Goal: Information Seeking & Learning: Learn about a topic

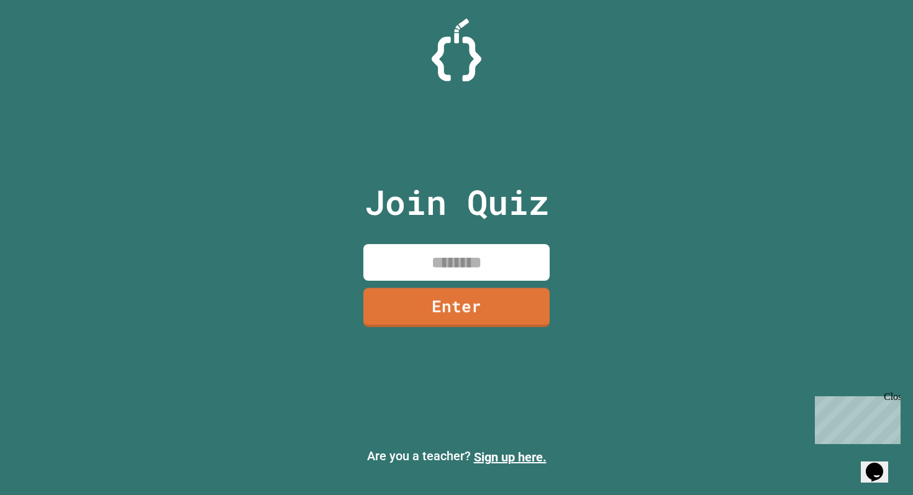
click at [431, 248] on input at bounding box center [456, 262] width 186 height 37
type input "********"
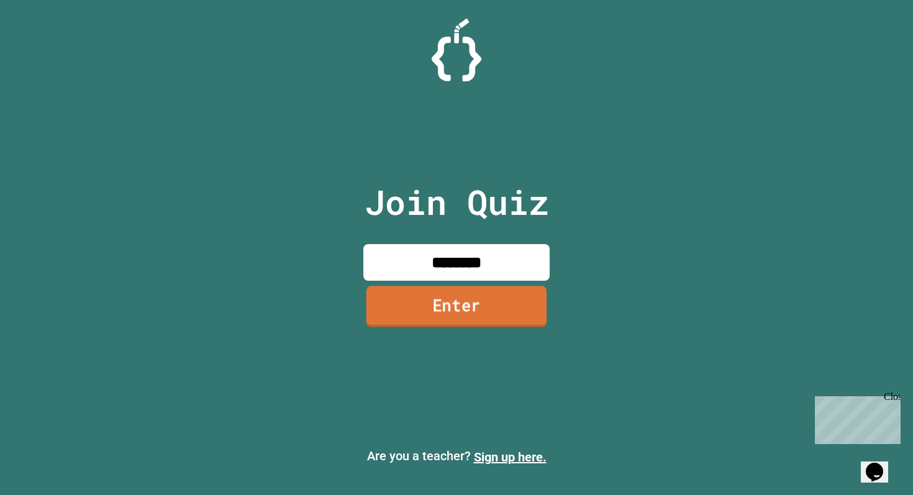
click at [535, 320] on link "Enter" at bounding box center [456, 306] width 181 height 41
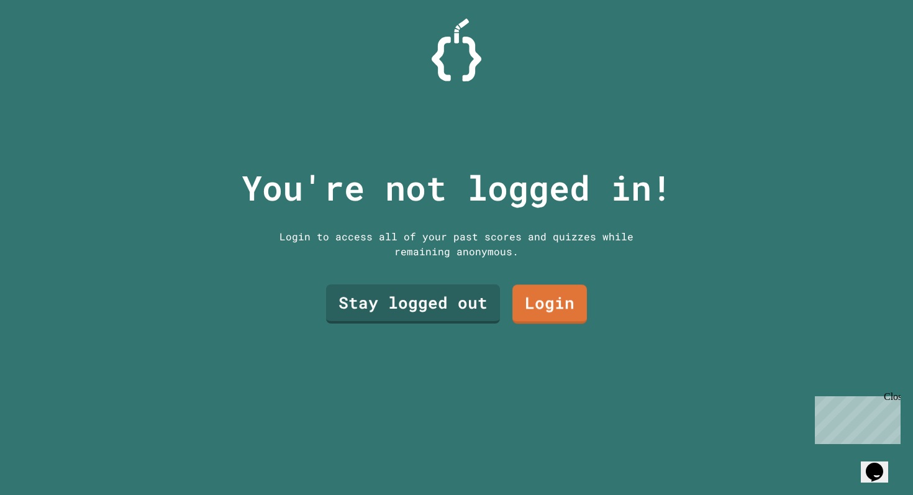
click at [455, 307] on link "Stay logged out" at bounding box center [413, 303] width 174 height 39
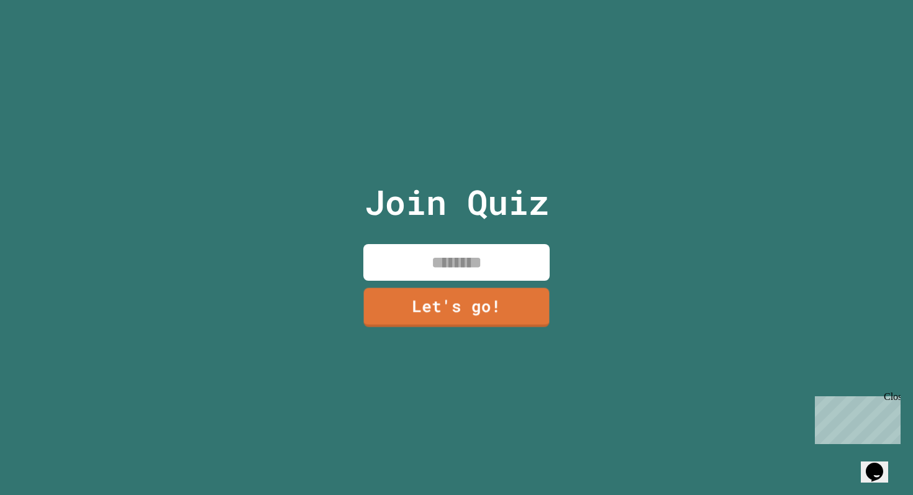
click at [479, 275] on input at bounding box center [456, 262] width 186 height 37
type input "*******"
click at [458, 298] on link "Let's go!" at bounding box center [456, 306] width 186 height 41
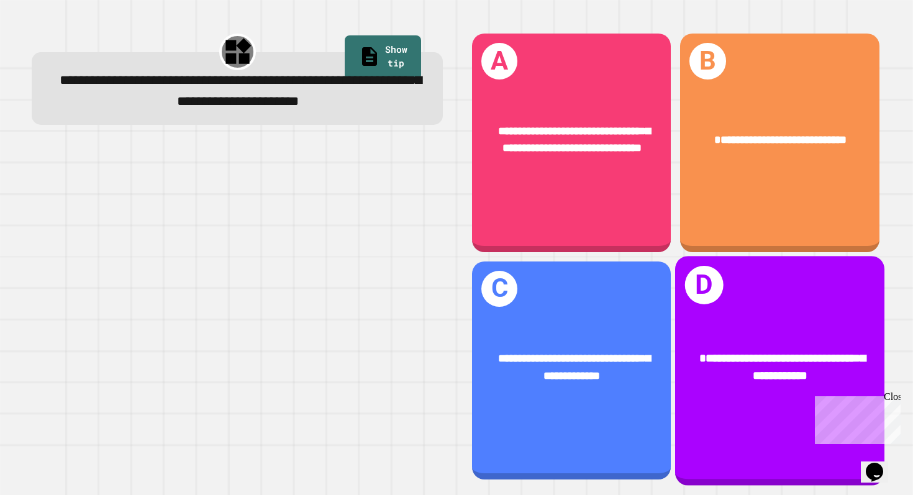
click at [717, 347] on div "**********" at bounding box center [779, 367] width 209 height 82
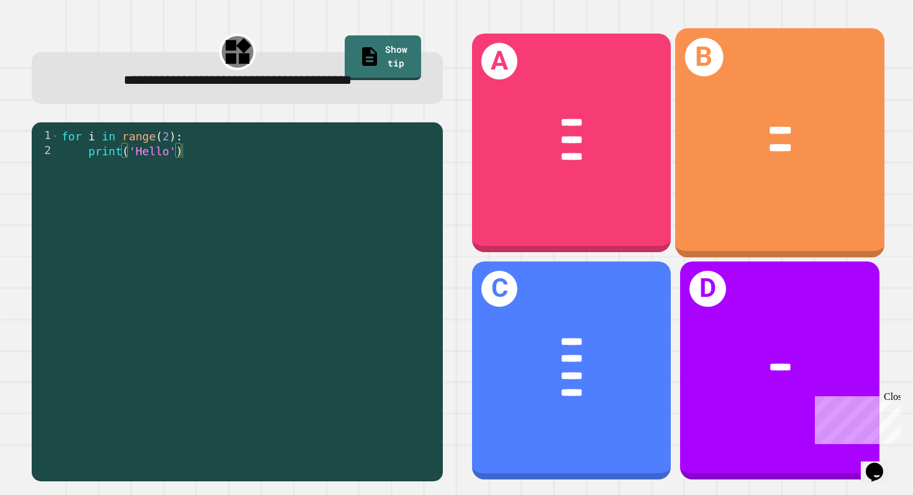
click at [716, 157] on div "*****" at bounding box center [780, 149] width 162 height 18
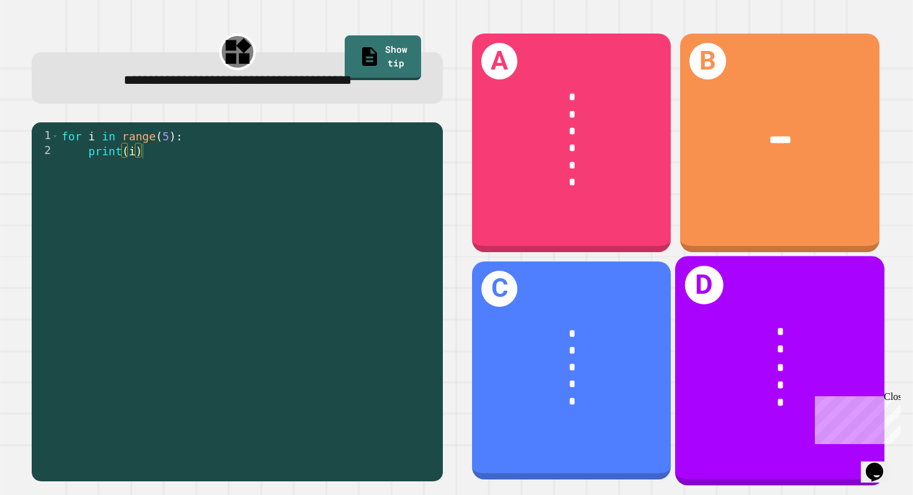
click at [762, 339] on div "*" at bounding box center [780, 332] width 162 height 18
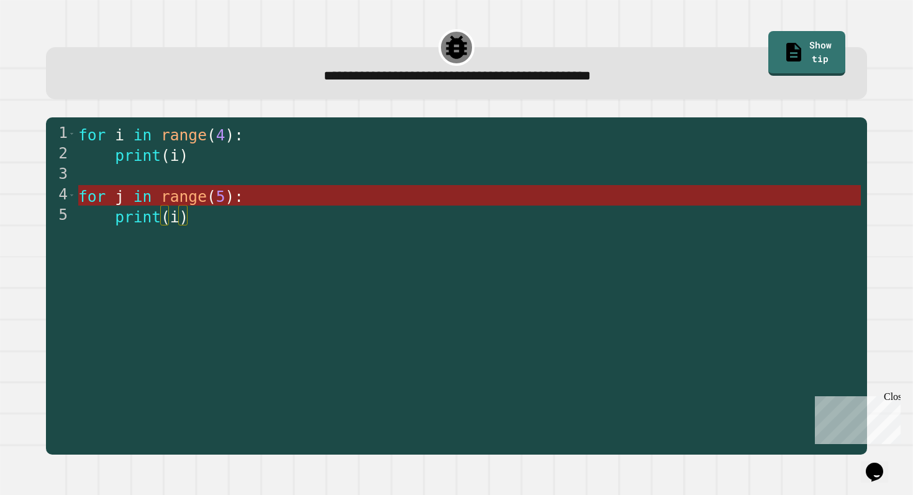
click at [176, 202] on span "range" at bounding box center [184, 197] width 46 height 18
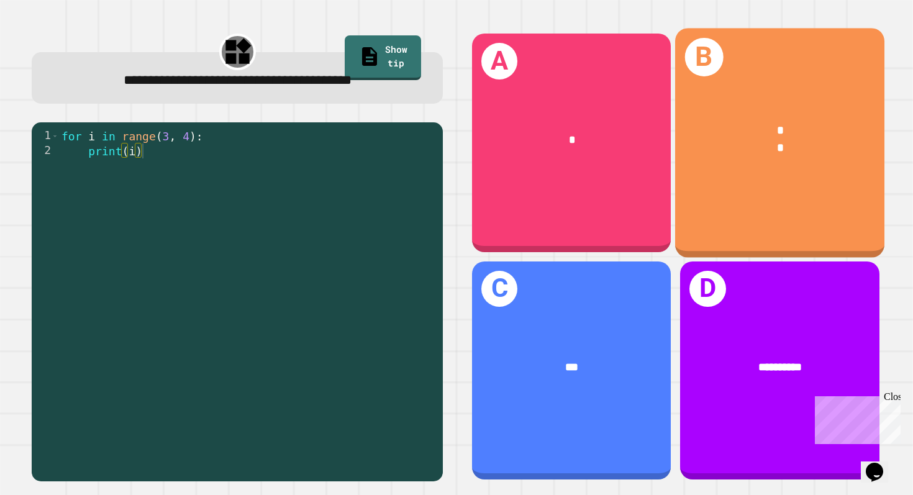
click at [762, 144] on div "*" at bounding box center [780, 149] width 162 height 18
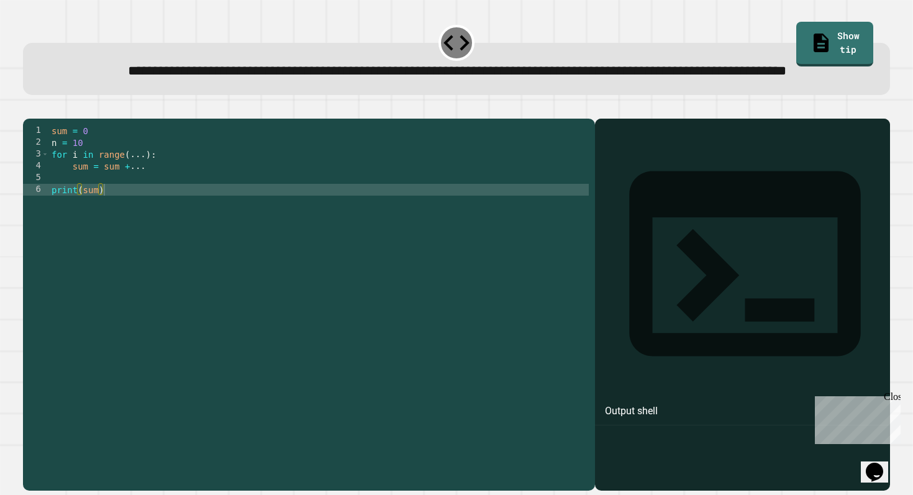
click at [144, 200] on div "sum = 0 n = 10 for i in range ( ... ) : sum = sum + ... print ( sum )" at bounding box center [319, 290] width 540 height 330
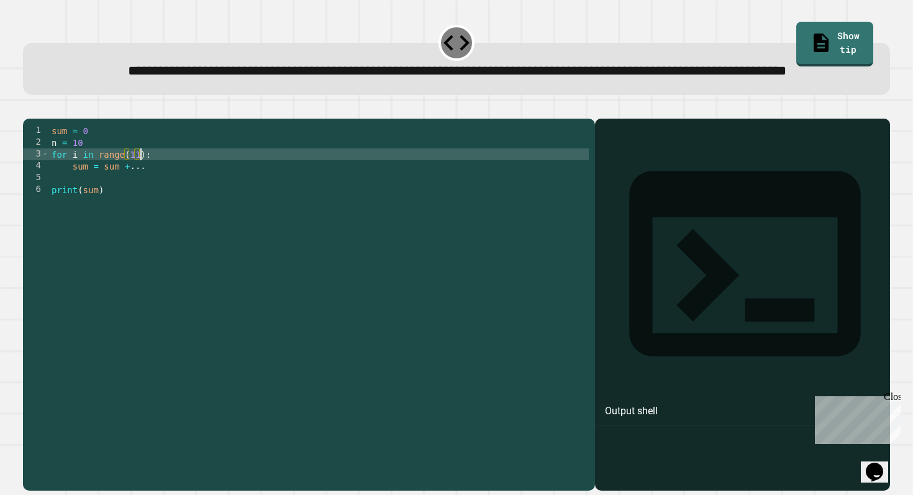
scroll to position [0, 6]
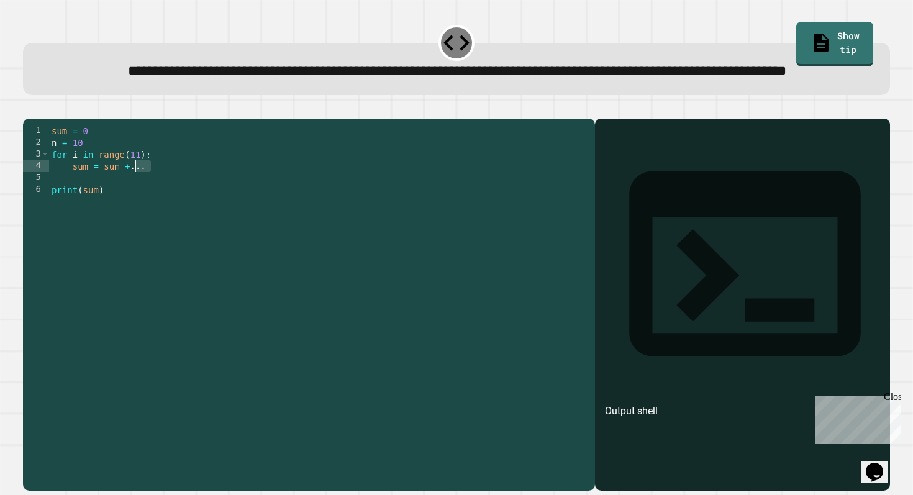
drag, startPoint x: 156, startPoint y: 209, endPoint x: 137, endPoint y: 209, distance: 19.3
click at [137, 209] on div "sum = 0 n = 10 for i in range ( 11 ) : sum = sum + ... print ( sum )" at bounding box center [319, 290] width 540 height 330
type textarea "**********"
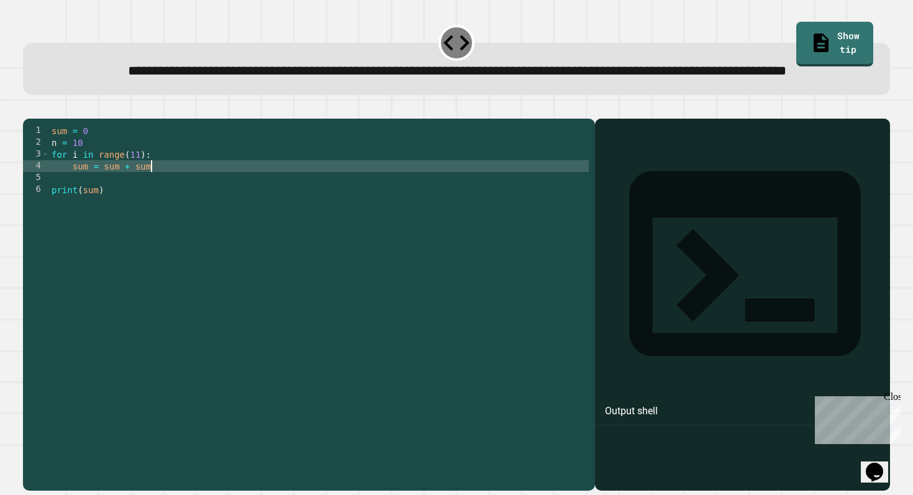
click at [89, 221] on div "sum = 0 n = 10 for i in range ( 11 ) : sum = sum + sum print ( sum )" at bounding box center [319, 290] width 540 height 330
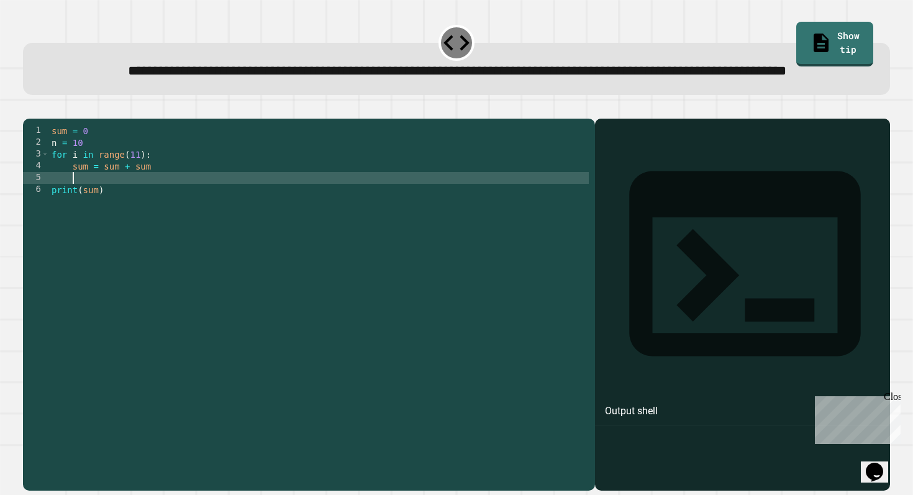
scroll to position [0, 1]
click at [39, 121] on icon "button" at bounding box center [37, 116] width 7 height 9
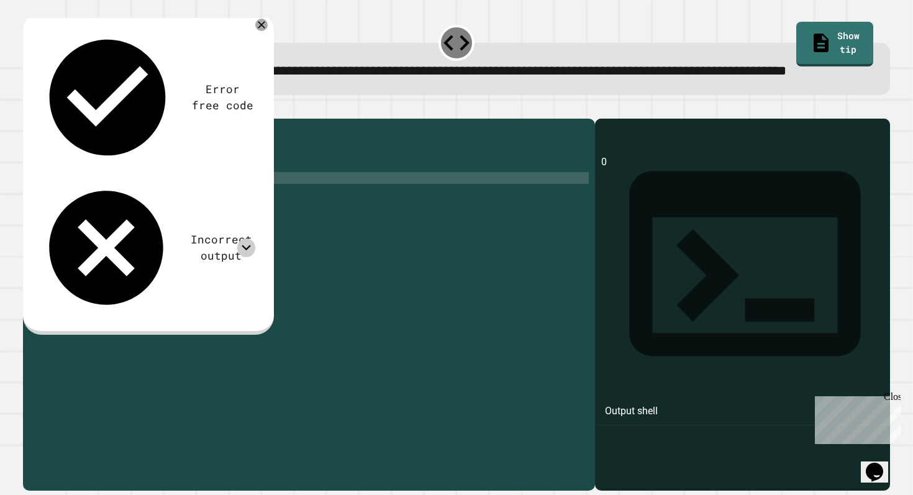
click at [244, 239] on icon at bounding box center [246, 248] width 18 height 18
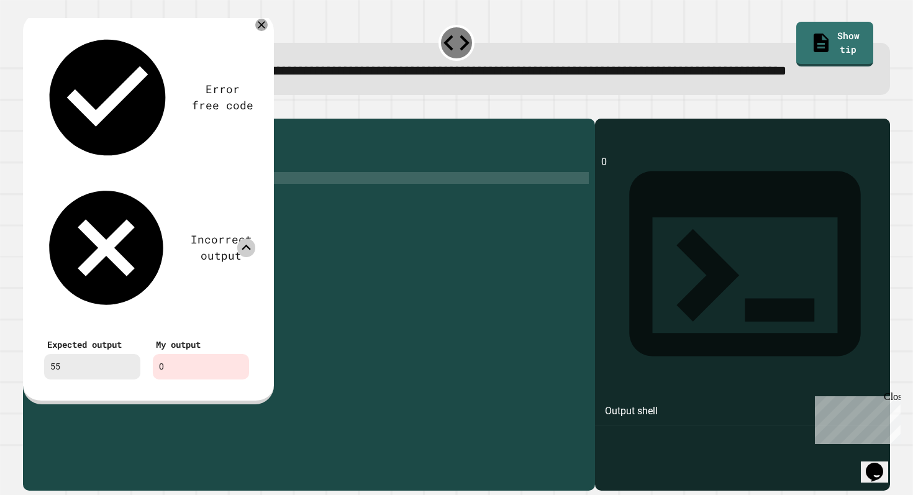
click at [263, 31] on icon at bounding box center [261, 25] width 12 height 12
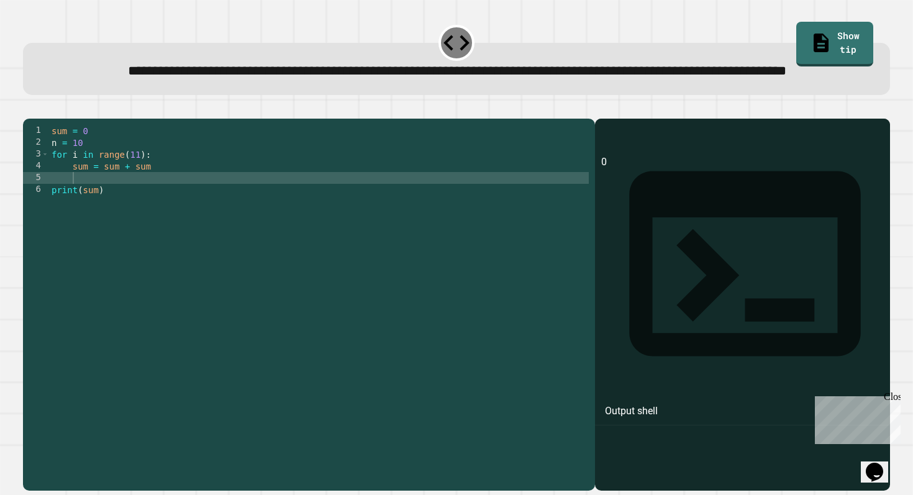
click at [149, 207] on div "sum = 0 n = 10 for i in range ( 11 ) : sum = sum + sum print ( sum )" at bounding box center [319, 290] width 540 height 330
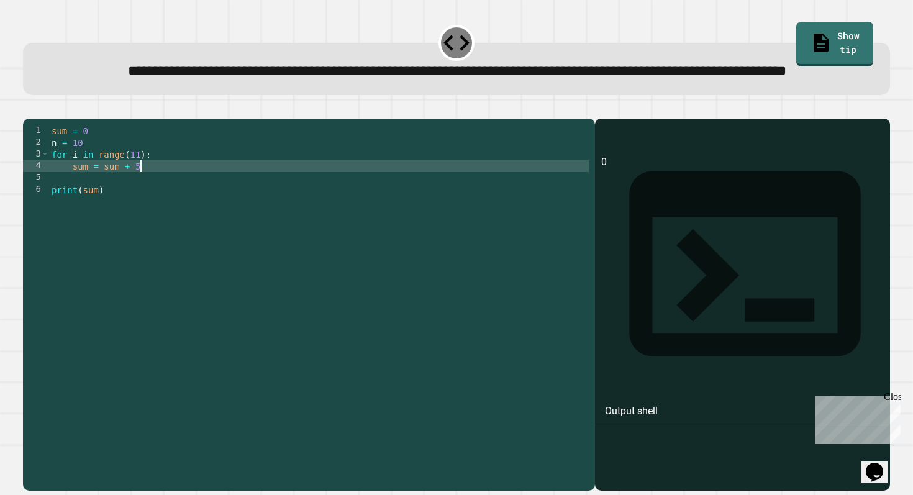
scroll to position [0, 6]
click at [29, 109] on icon "button" at bounding box center [29, 109] width 0 height 0
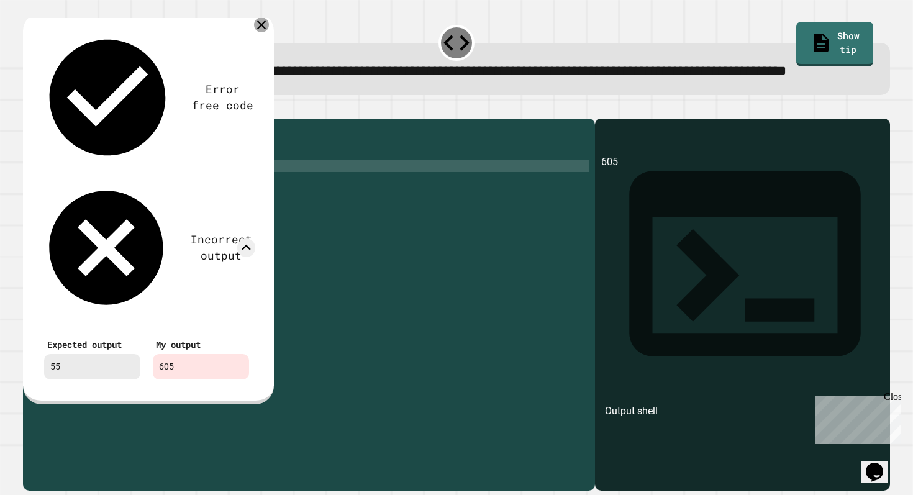
click at [259, 32] on icon at bounding box center [261, 24] width 15 height 15
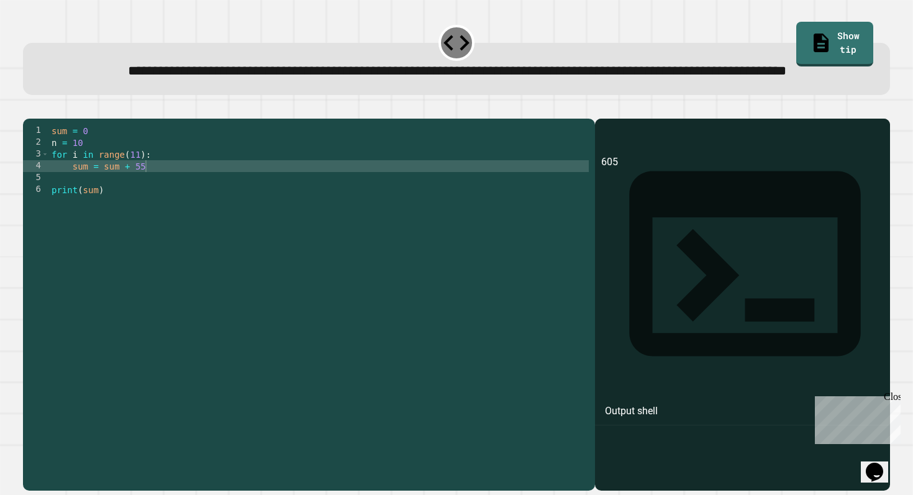
click at [154, 207] on div "sum = 0 n = 10 for i in range ( 11 ) : sum = sum + 55 print ( sum )" at bounding box center [319, 290] width 540 height 330
click at [29, 109] on button "button" at bounding box center [29, 109] width 0 height 0
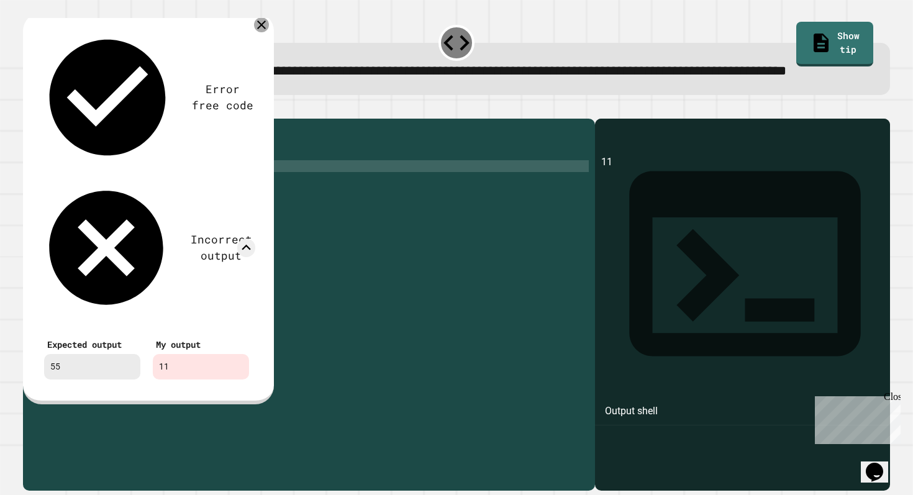
click at [262, 32] on icon at bounding box center [261, 24] width 15 height 15
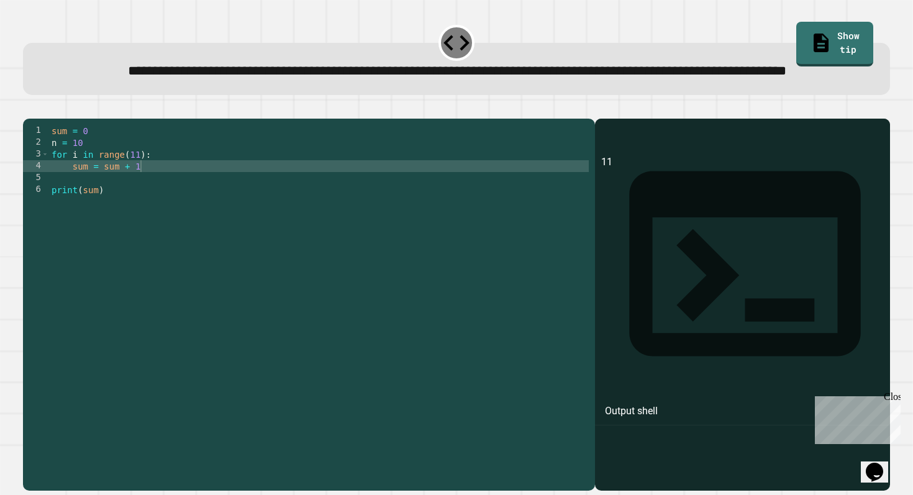
click at [151, 202] on div "sum = 0 n = 10 for i in range ( 11 ) : sum = sum + 1 print ( sum )" at bounding box center [319, 290] width 540 height 330
type textarea "**********"
click at [29, 109] on icon "button" at bounding box center [29, 109] width 0 height 0
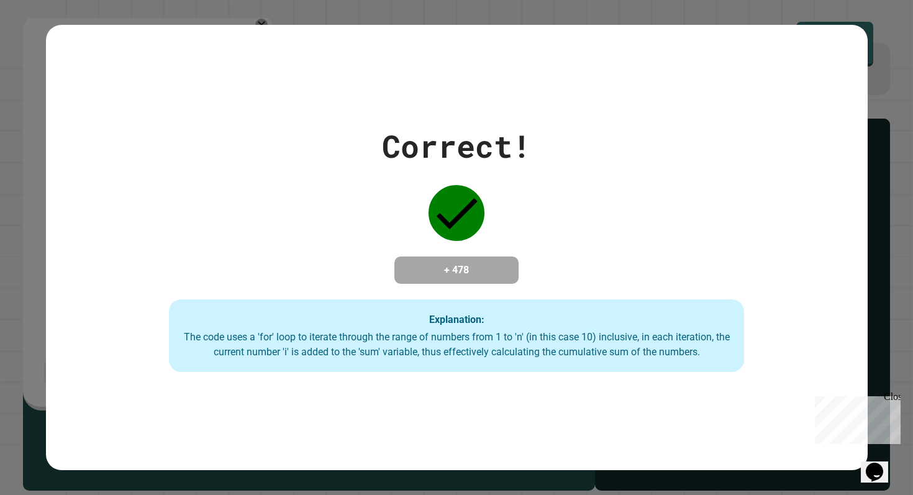
click at [794, 14] on div "Correct! + 478 Explanation: The code uses a 'for' loop to iterate through the r…" at bounding box center [456, 247] width 913 height 495
click at [896, 394] on div "Close" at bounding box center [892, 399] width 16 height 16
click at [884, 470] on icon "Opens Chat This icon Opens the chat window." at bounding box center [875, 472] width 20 height 20
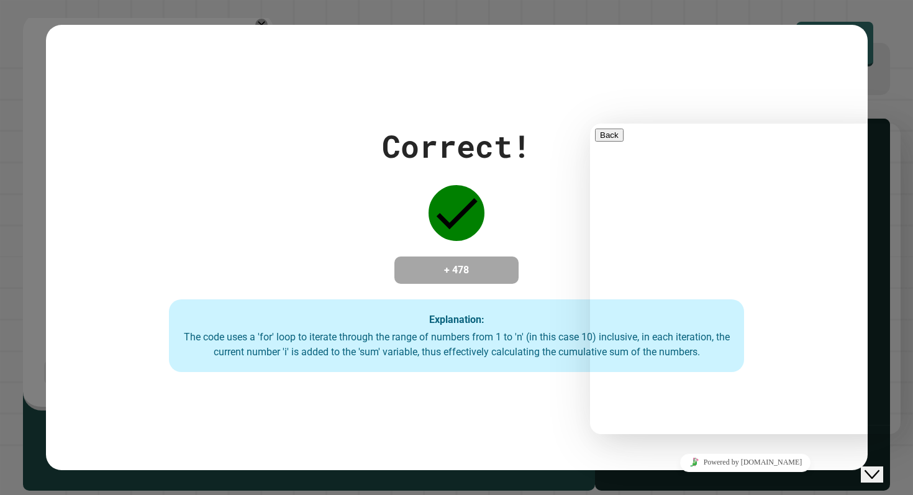
click at [911, 114] on div "Correct! + 478 Explanation: The code uses a 'for' loop to iterate through the r…" at bounding box center [456, 247] width 913 height 495
click at [866, 97] on div "Correct! + 478 Explanation: The code uses a 'for' loop to iterate through the r…" at bounding box center [457, 247] width 822 height 445
click at [869, 467] on div "Close Chat This icon closes the chat window." at bounding box center [872, 474] width 15 height 15
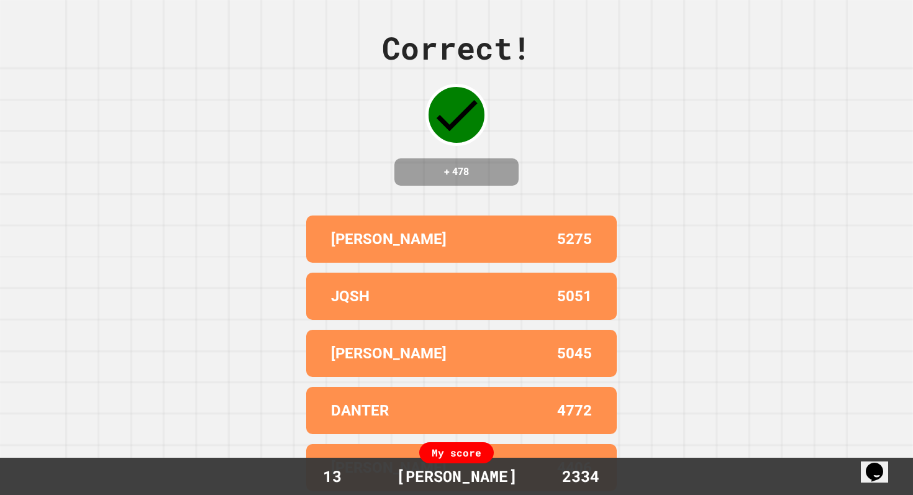
scroll to position [0, 0]
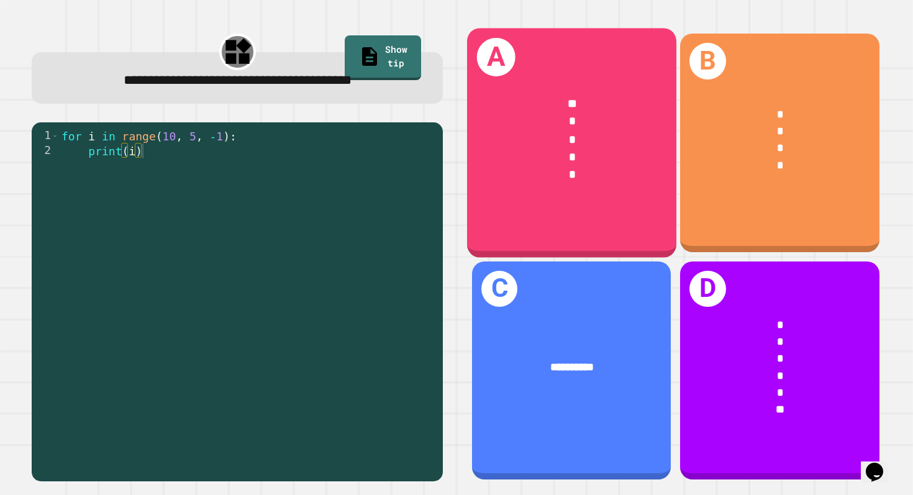
click at [601, 178] on div "*" at bounding box center [572, 175] width 162 height 18
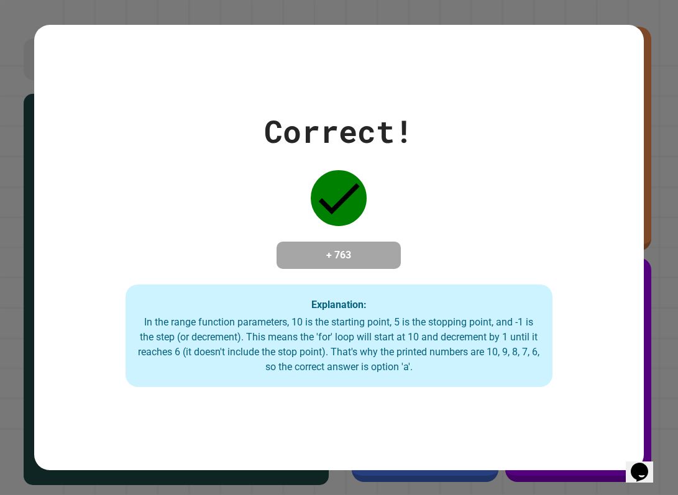
click at [640, 67] on div "Correct! + 763 Explanation: In the range function parameters, 10 is the startin…" at bounding box center [339, 247] width 610 height 445
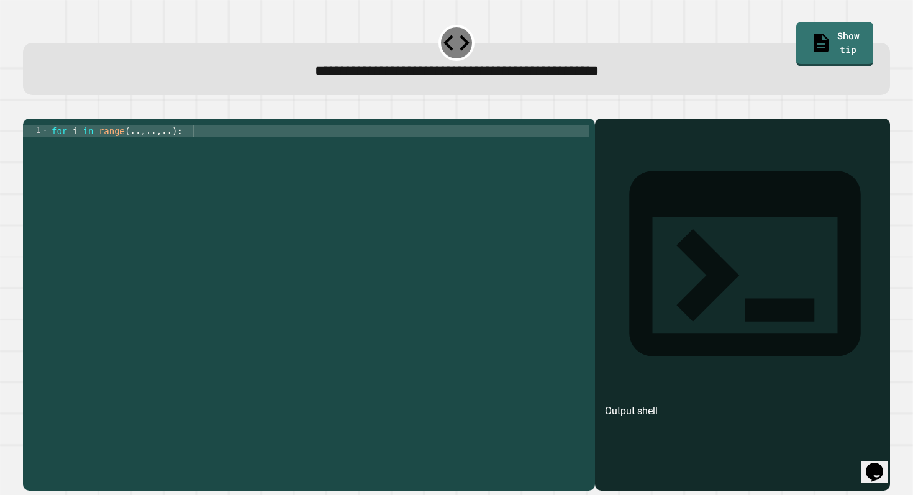
click at [216, 137] on div "1 for i in range ( .. , .. , .. ) : XXXXXXXXXXXXXXXXXXXXXXXXXXXXXXXXXXXXXXXXXXX…" at bounding box center [309, 304] width 572 height 371
click at [196, 149] on div "for i in range ( .. , .. , .. ) :" at bounding box center [319, 302] width 540 height 354
type textarea "**********"
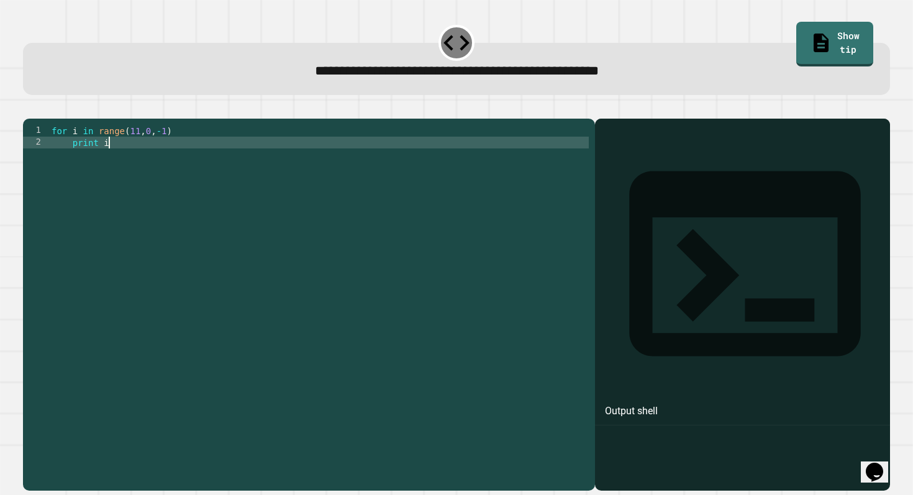
scroll to position [0, 3]
click at [29, 109] on icon "button" at bounding box center [29, 109] width 0 height 0
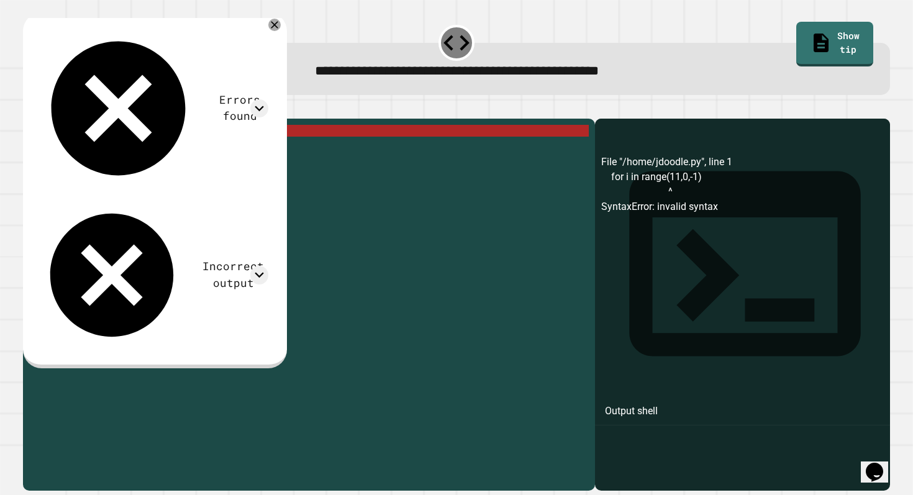
click at [140, 149] on div "for i in range ( 11 , 0 , - 1 ) print i" at bounding box center [319, 302] width 540 height 354
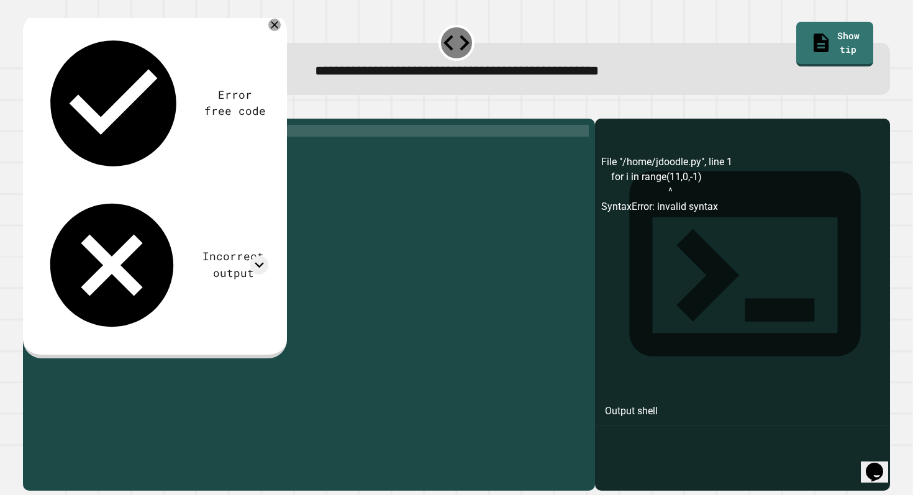
scroll to position [0, 6]
click at [29, 109] on icon "button" at bounding box center [29, 109] width 0 height 0
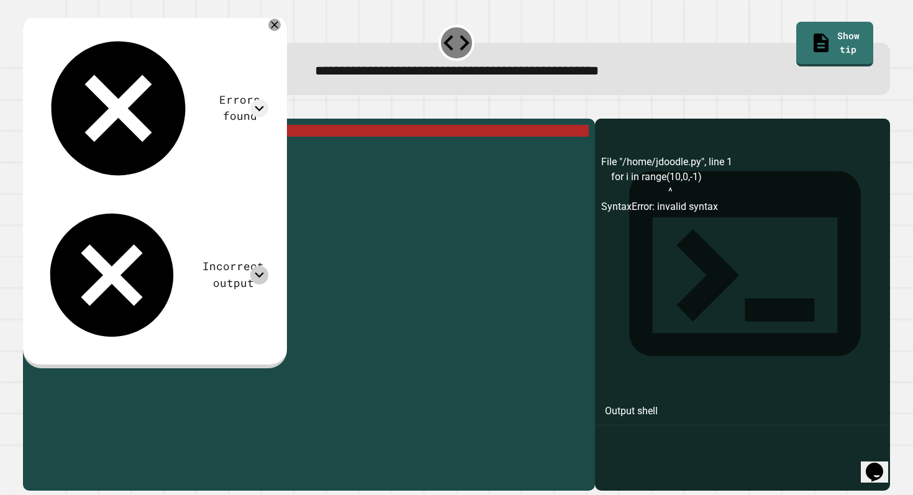
click at [268, 266] on icon at bounding box center [259, 275] width 18 height 18
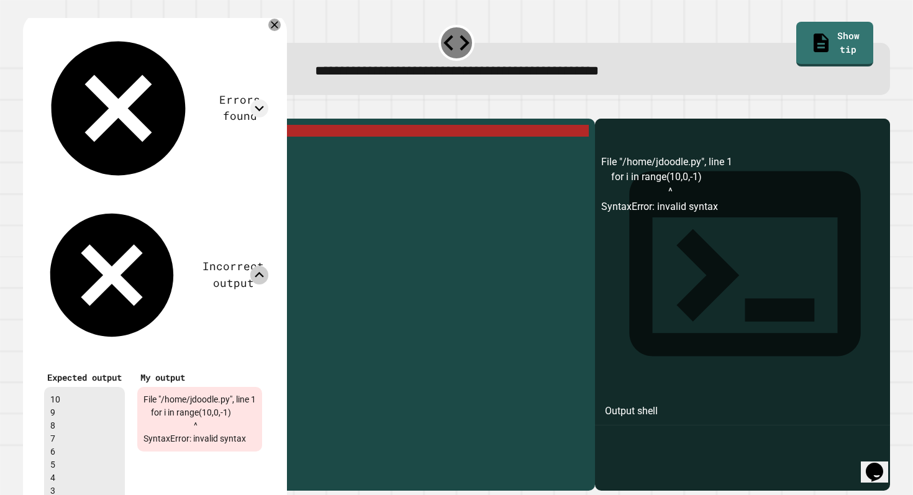
click at [339, 261] on div "for i in range ( 10 , 0 , - 1 ) print i" at bounding box center [319, 302] width 540 height 354
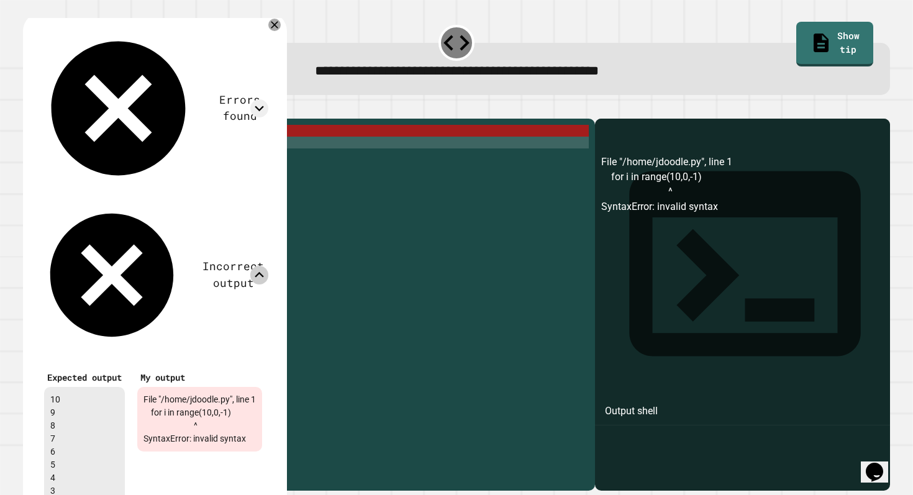
click at [281, 30] on icon at bounding box center [274, 25] width 12 height 12
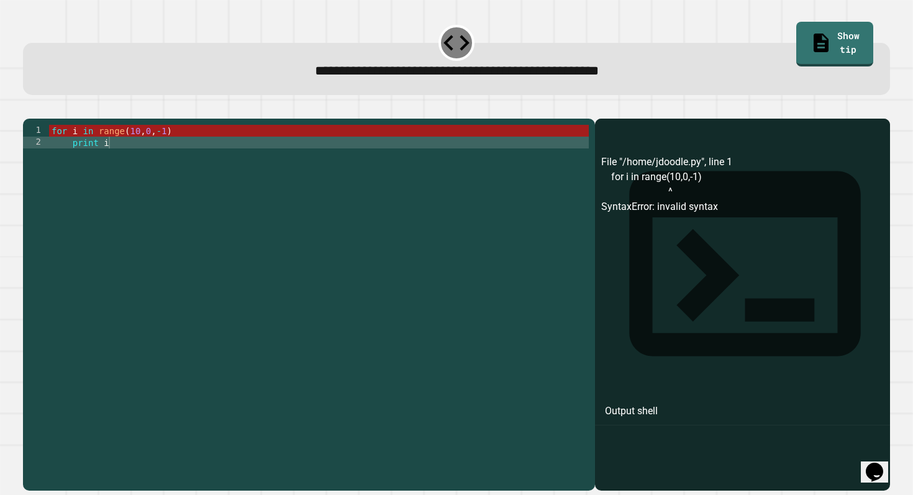
click at [139, 150] on div "for i in range ( 10 , 0 , - 1 ) print i" at bounding box center [319, 302] width 540 height 354
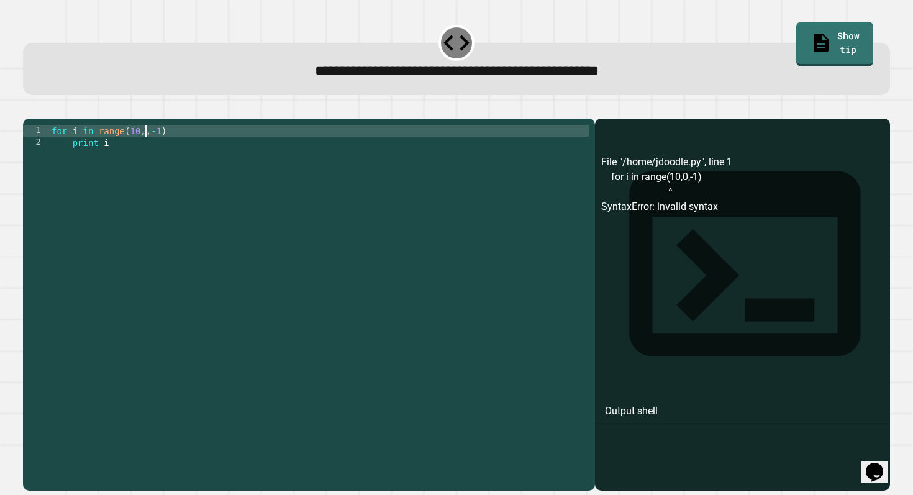
scroll to position [0, 7]
click at [29, 109] on icon "button" at bounding box center [29, 109] width 0 height 0
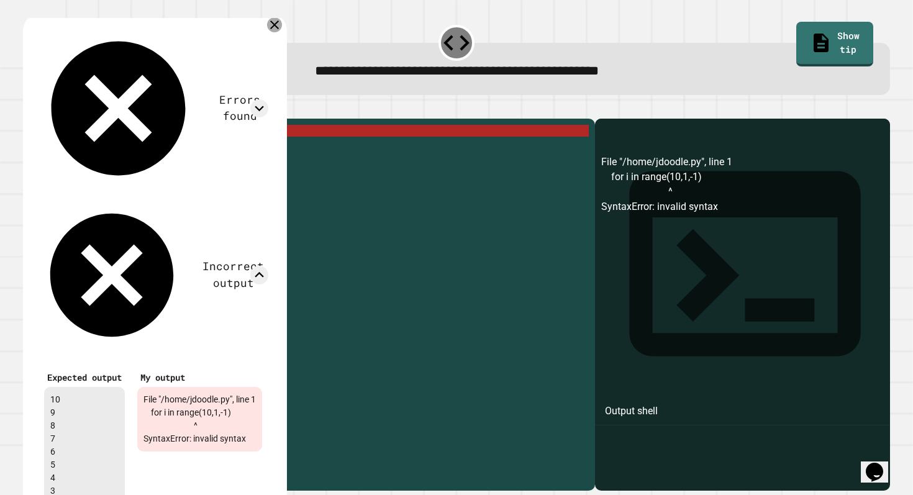
click at [282, 30] on icon at bounding box center [274, 24] width 15 height 15
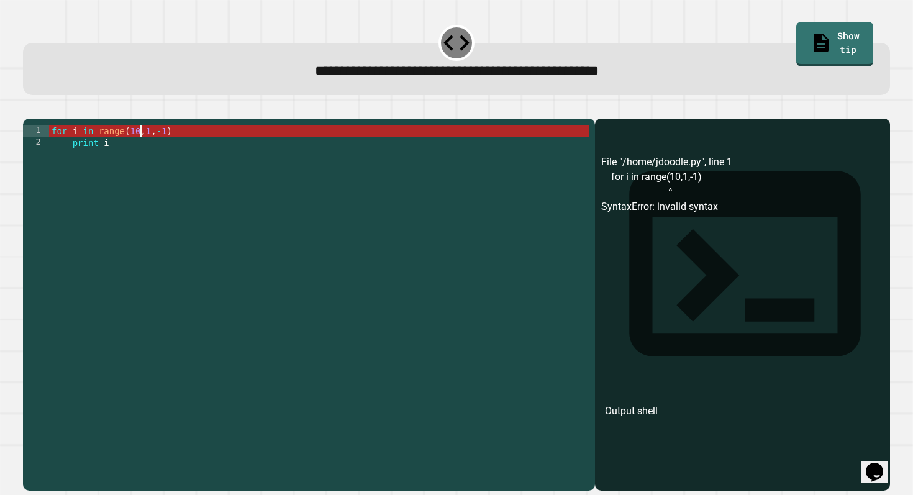
click at [140, 146] on div "for i in range ( 10 , 1 , - 1 ) print i" at bounding box center [319, 302] width 540 height 354
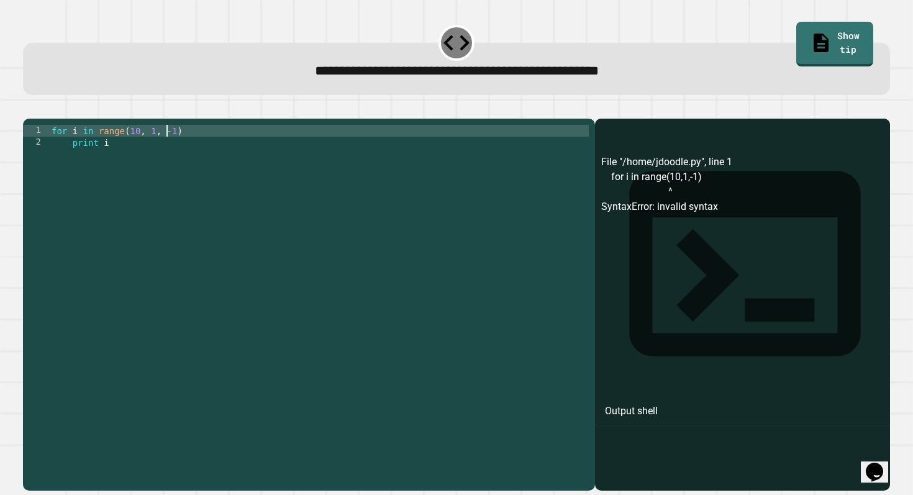
scroll to position [0, 8]
click at [27, 118] on div at bounding box center [457, 111] width 868 height 15
click at [29, 109] on icon "button" at bounding box center [29, 109] width 0 height 0
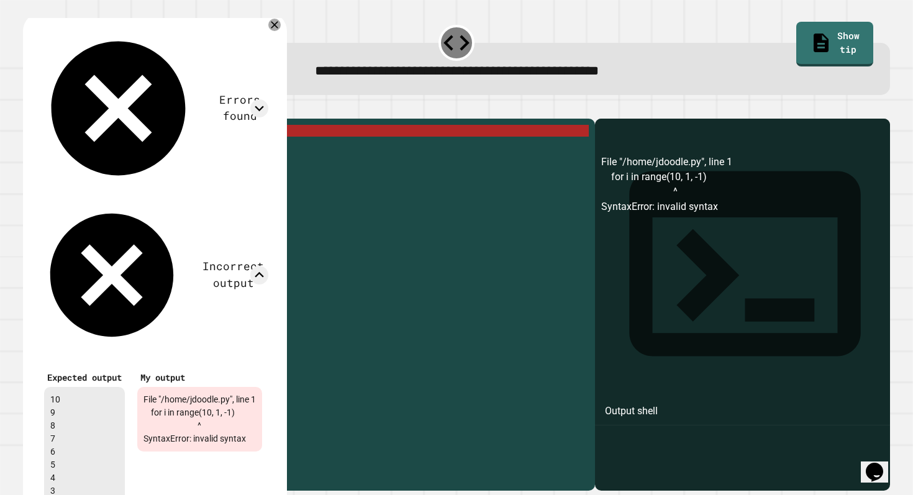
click at [279, 27] on icon at bounding box center [274, 24] width 7 height 7
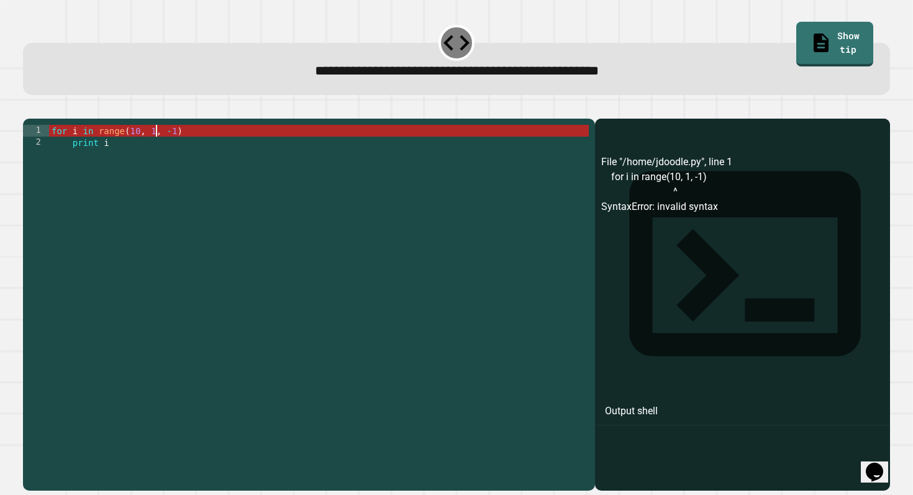
click at [157, 153] on div "for i in range ( 10 , 1 , - 1 ) print i" at bounding box center [319, 302] width 540 height 354
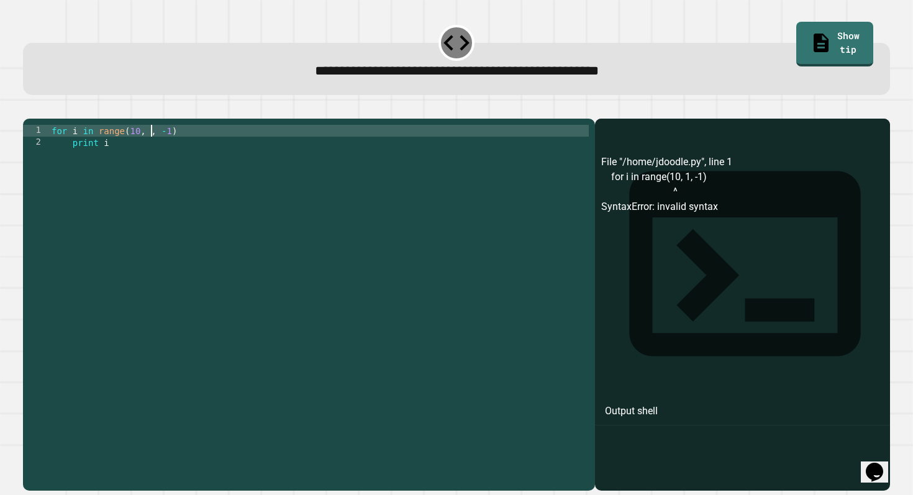
scroll to position [0, 7]
click at [124, 160] on div "for i in range ( 10 , 0 , - 1 ) print i" at bounding box center [319, 302] width 540 height 354
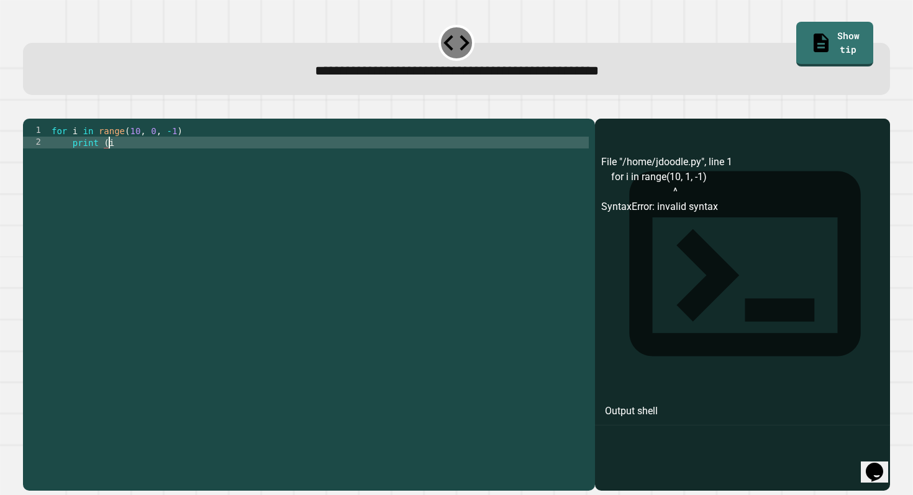
scroll to position [0, 3]
click at [29, 109] on icon "button" at bounding box center [29, 109] width 0 height 0
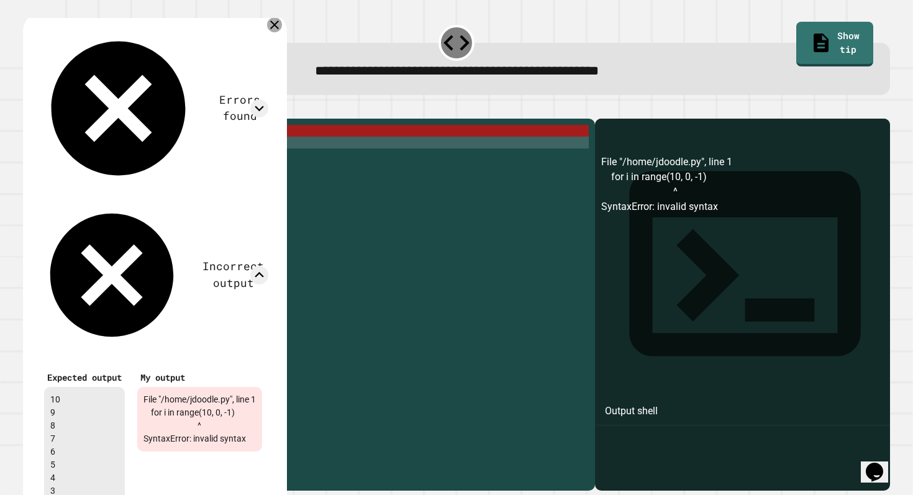
click at [282, 24] on icon at bounding box center [274, 24] width 15 height 15
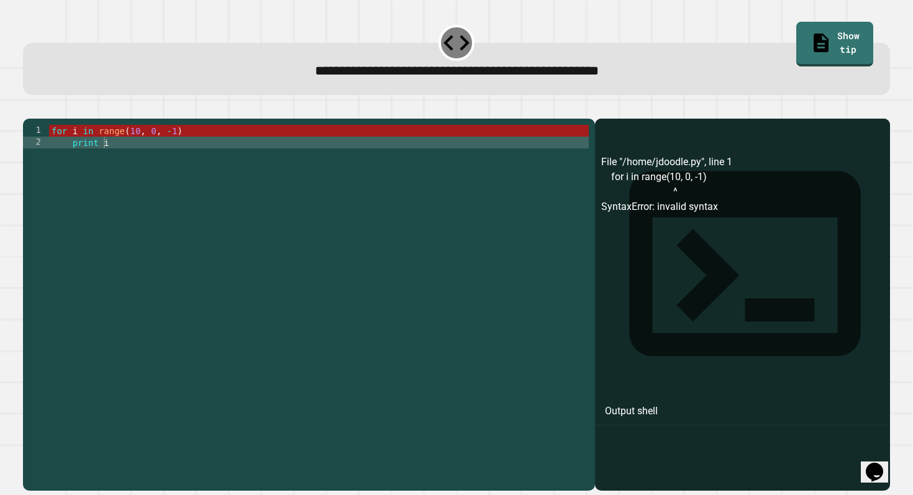
click at [125, 168] on div "for i in range ( 10 , 0 , - 1 ) print i" at bounding box center [319, 302] width 540 height 354
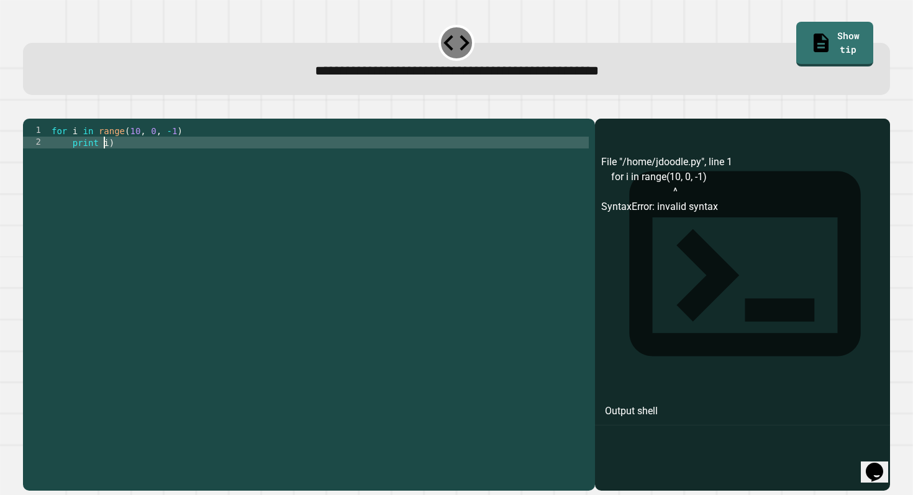
scroll to position [0, 4]
click at [39, 119] on icon "button" at bounding box center [37, 116] width 7 height 9
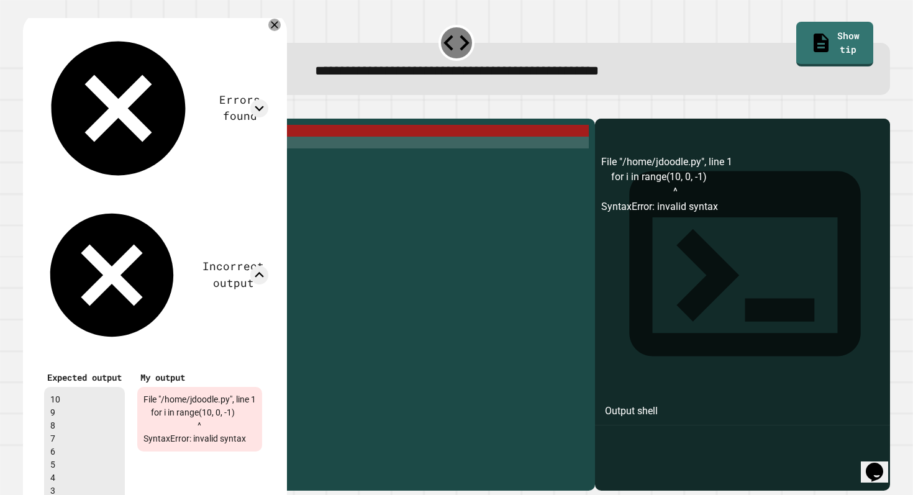
scroll to position [1, 0]
click at [279, 25] on icon at bounding box center [274, 24] width 9 height 9
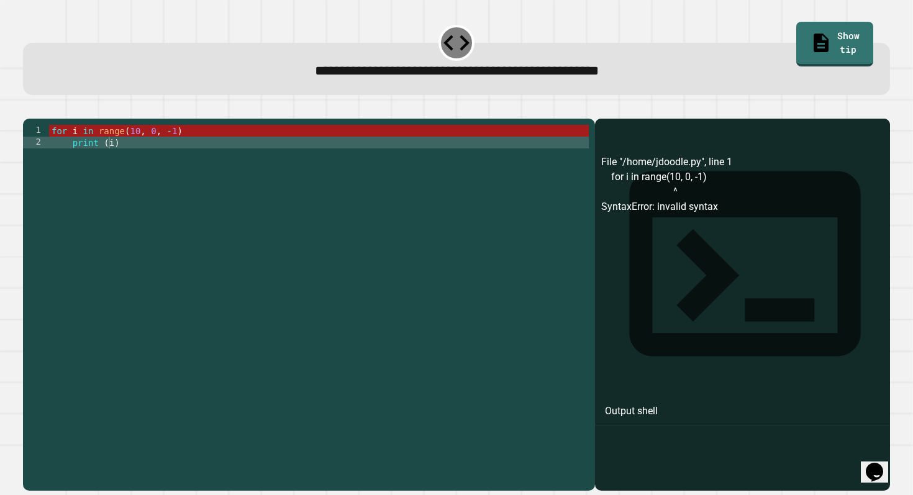
click at [149, 148] on div "for i in range ( 10 , 0 , - 1 ) print ( i )" at bounding box center [319, 302] width 540 height 354
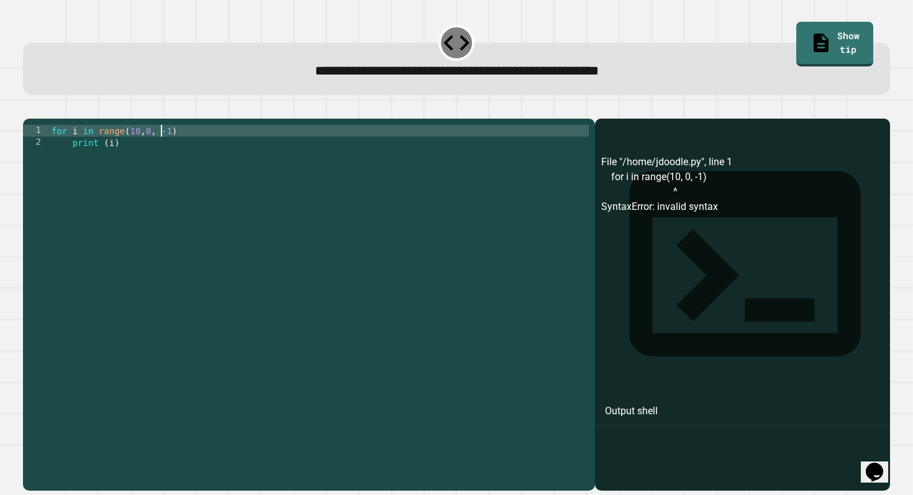
click at [159, 150] on div "for i in range ( 10 , 0 , - 1 ) print ( i )" at bounding box center [319, 302] width 540 height 354
click at [102, 161] on div "for i in range ( 10 , 0 , - 1 ) print ( i )" at bounding box center [319, 302] width 540 height 354
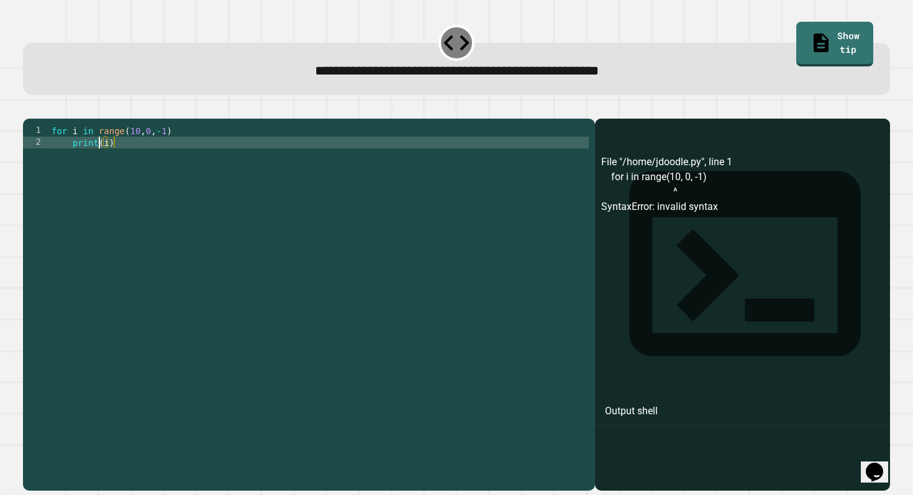
type textarea "********"
click at [29, 109] on icon "button" at bounding box center [29, 109] width 0 height 0
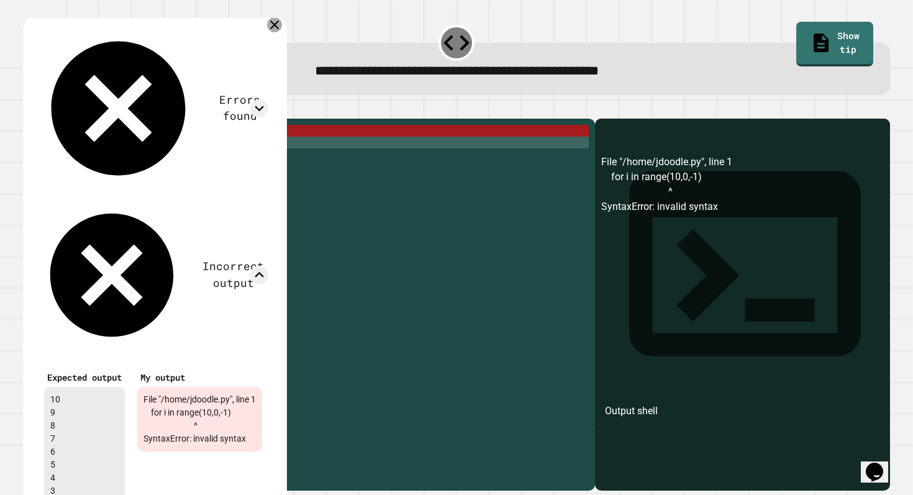
click at [279, 25] on icon at bounding box center [274, 24] width 9 height 9
